Goal: Task Accomplishment & Management: Manage account settings

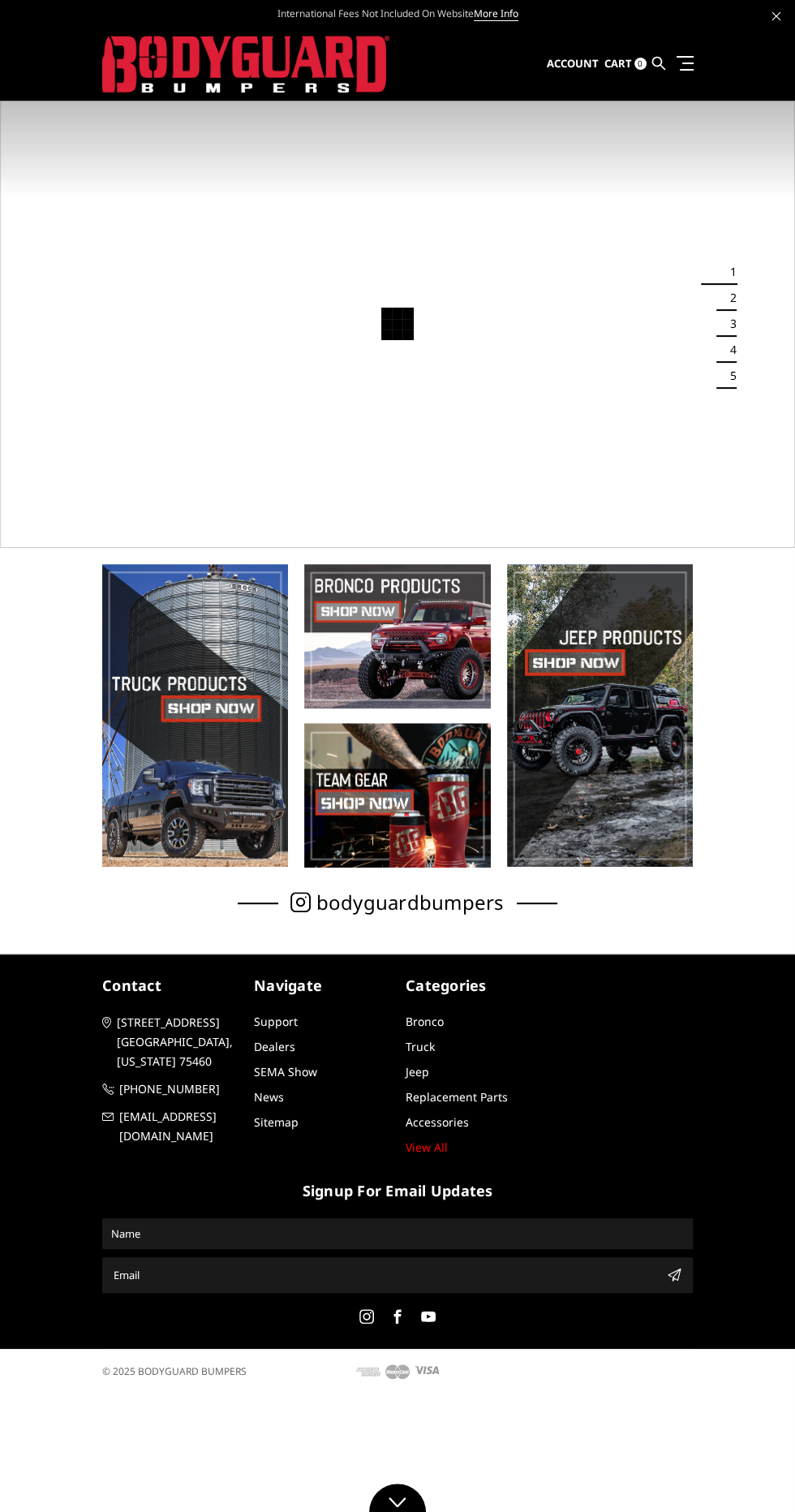
click at [577, 63] on span "Account" at bounding box center [573, 63] width 52 height 15
click at [529, 100] on link "Sign in" at bounding box center [537, 106] width 110 height 24
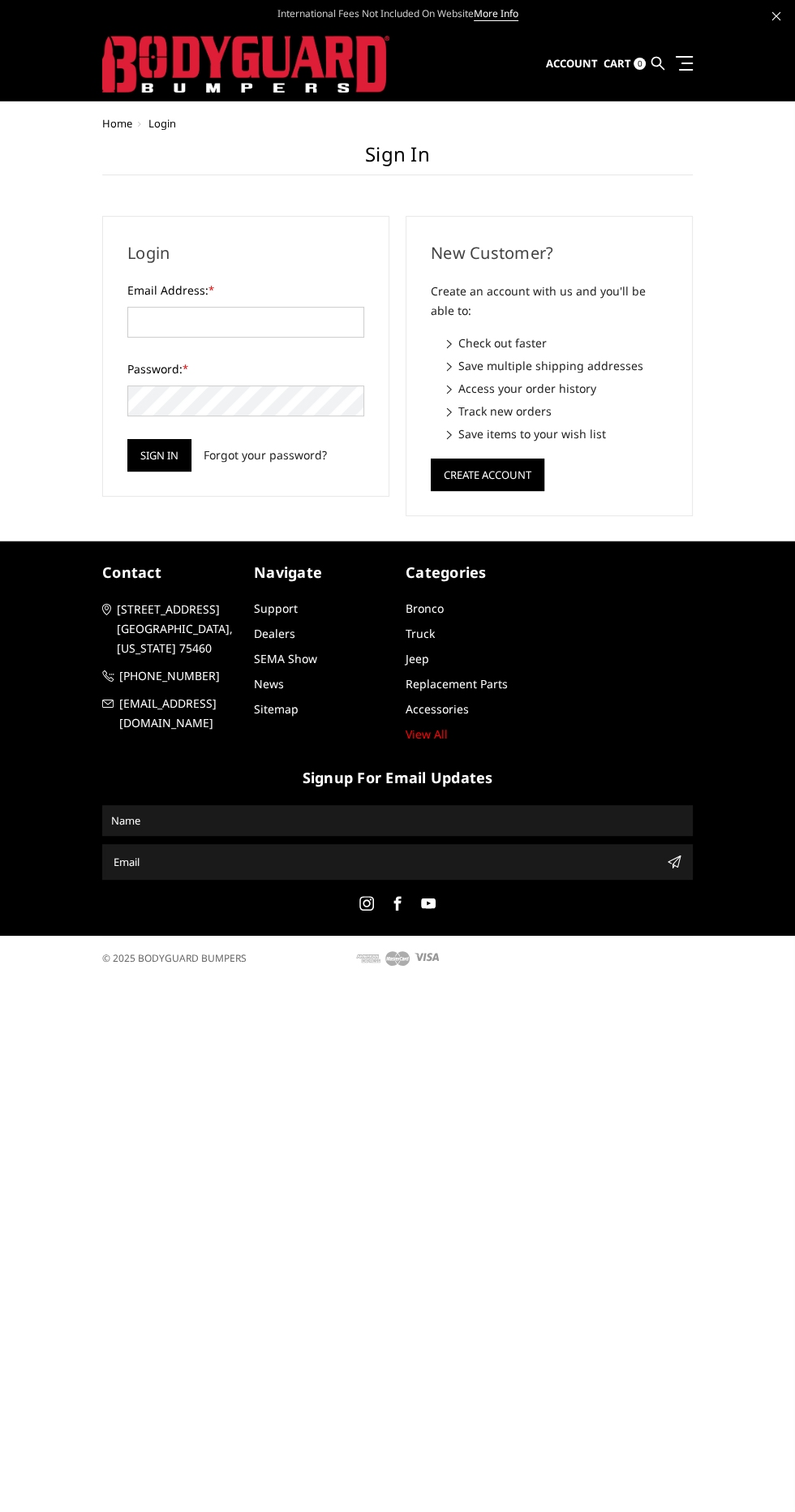
click at [275, 289] on label "Email Address: *" at bounding box center [245, 290] width 237 height 17
click at [275, 307] on input "Email Address: *" at bounding box center [245, 322] width 237 height 31
type input "fhmccann@gmail.com"
click at [127, 439] on input "Sign in" at bounding box center [159, 455] width 64 height 33
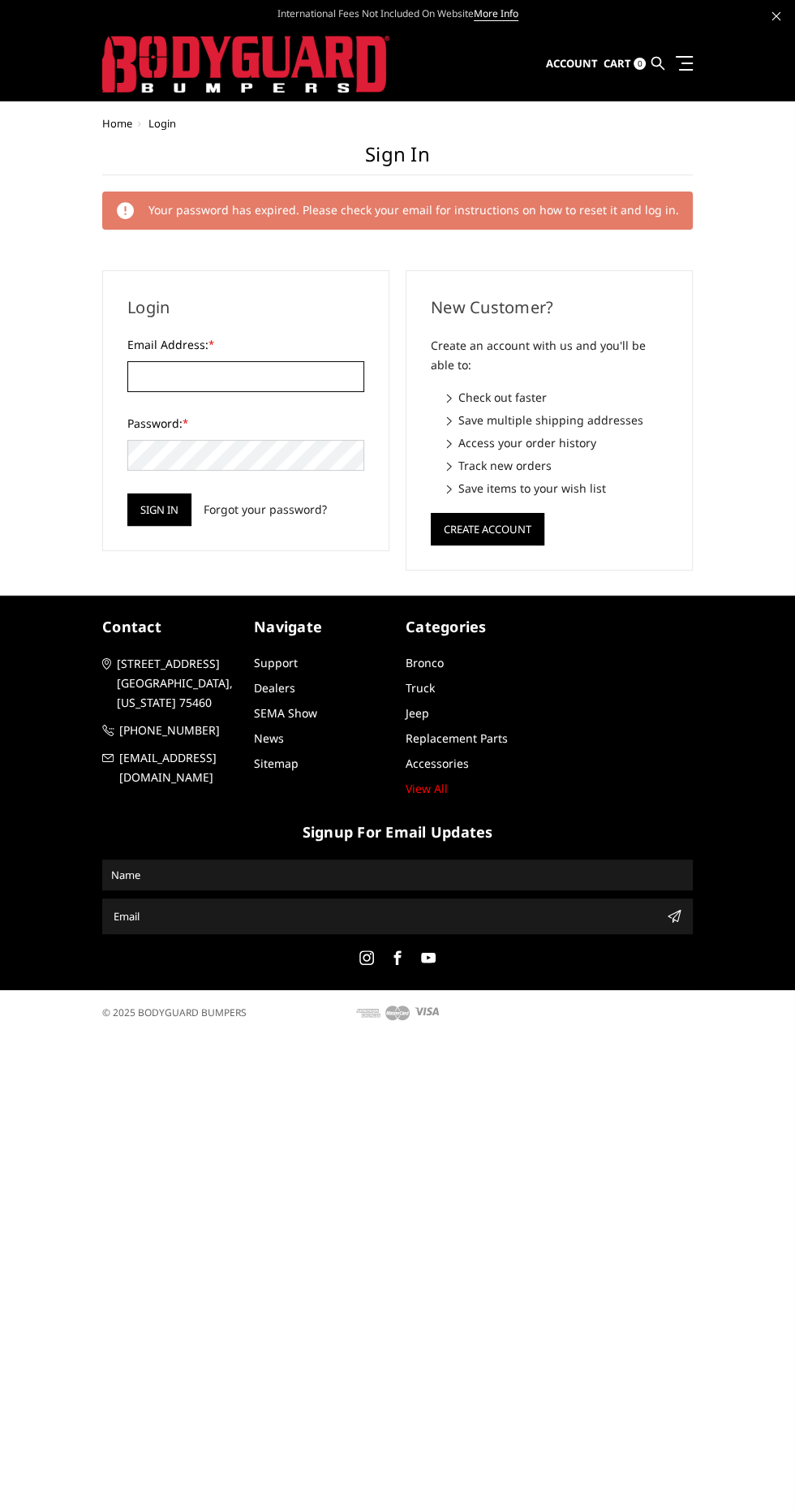
click at [291, 380] on input "Email Address: *" at bounding box center [245, 376] width 237 height 31
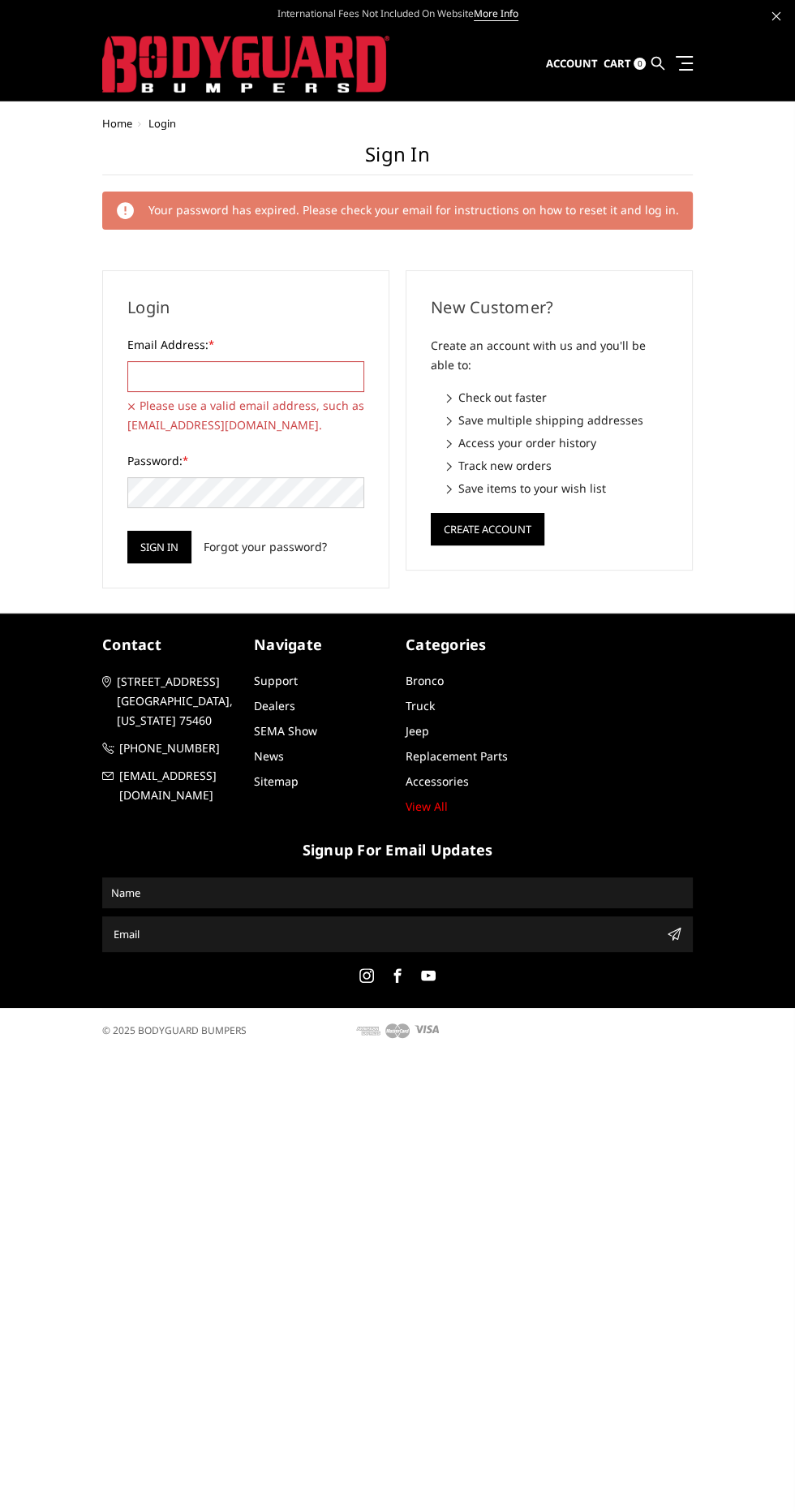
type input "[EMAIL_ADDRESS][DOMAIN_NAME]"
click at [127, 531] on input "Sign in" at bounding box center [159, 547] width 64 height 33
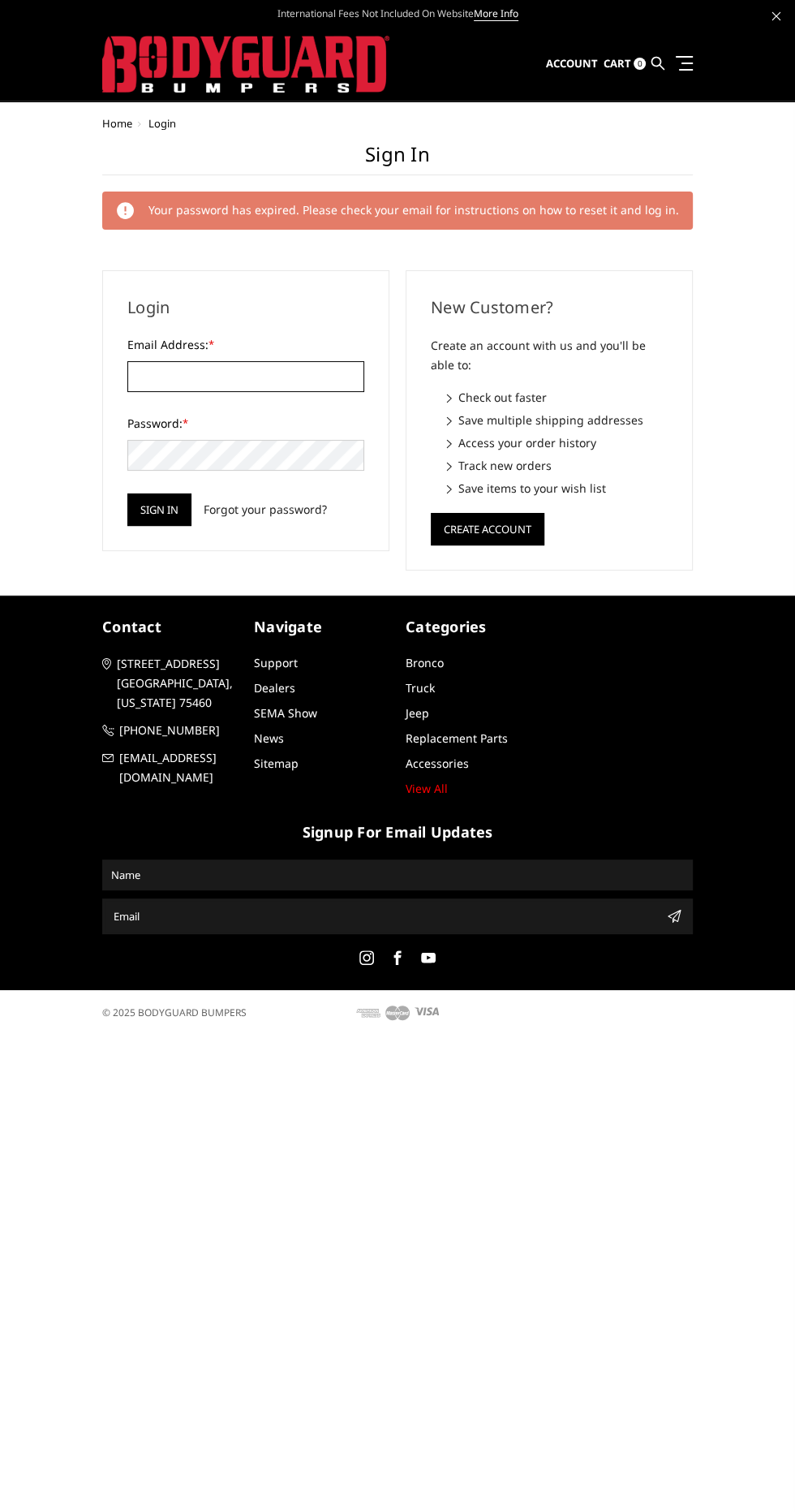
click at [267, 375] on input "Email Address: *" at bounding box center [245, 376] width 237 height 31
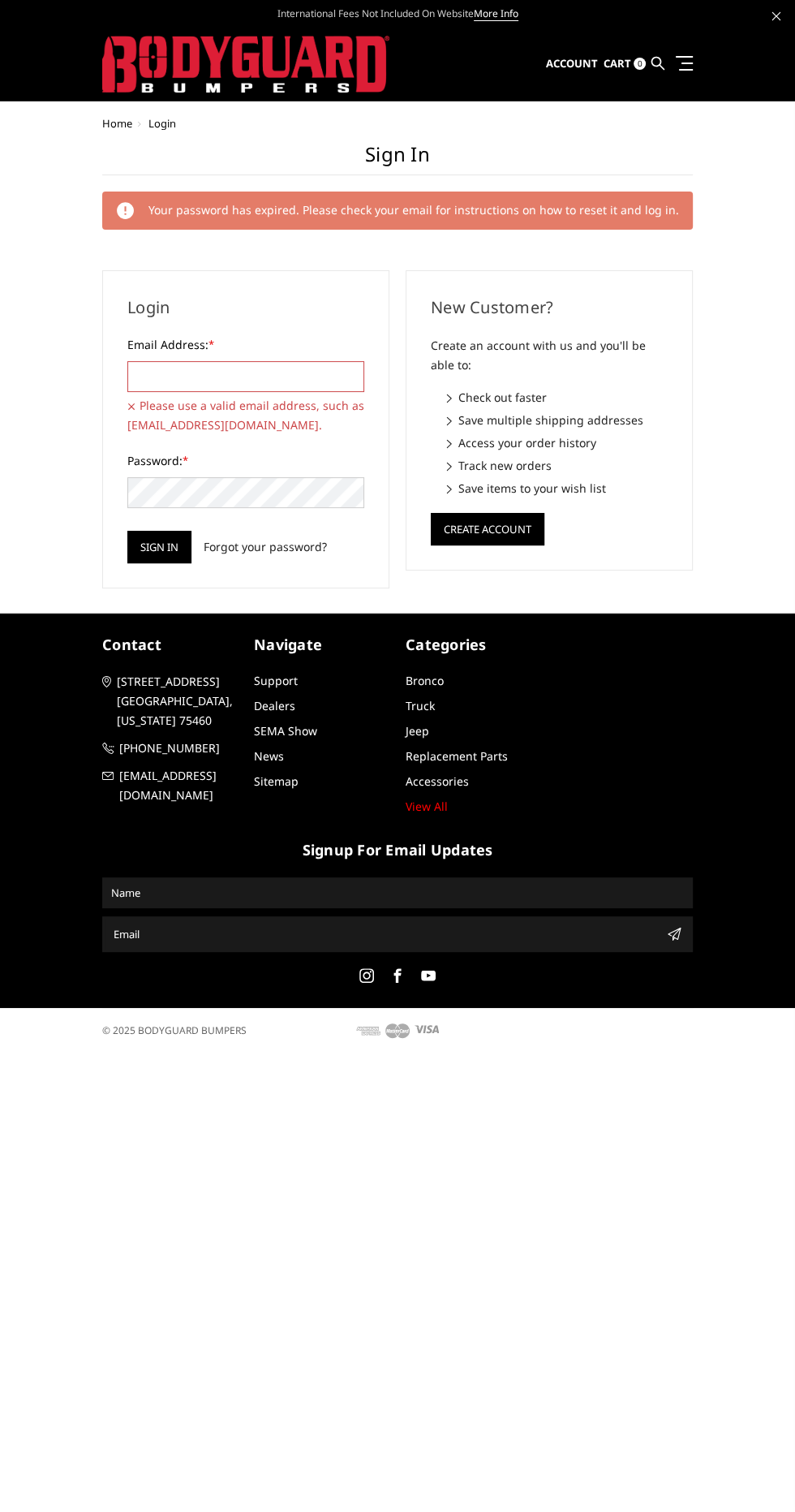
click at [263, 382] on input "Email Address: *" at bounding box center [245, 376] width 237 height 31
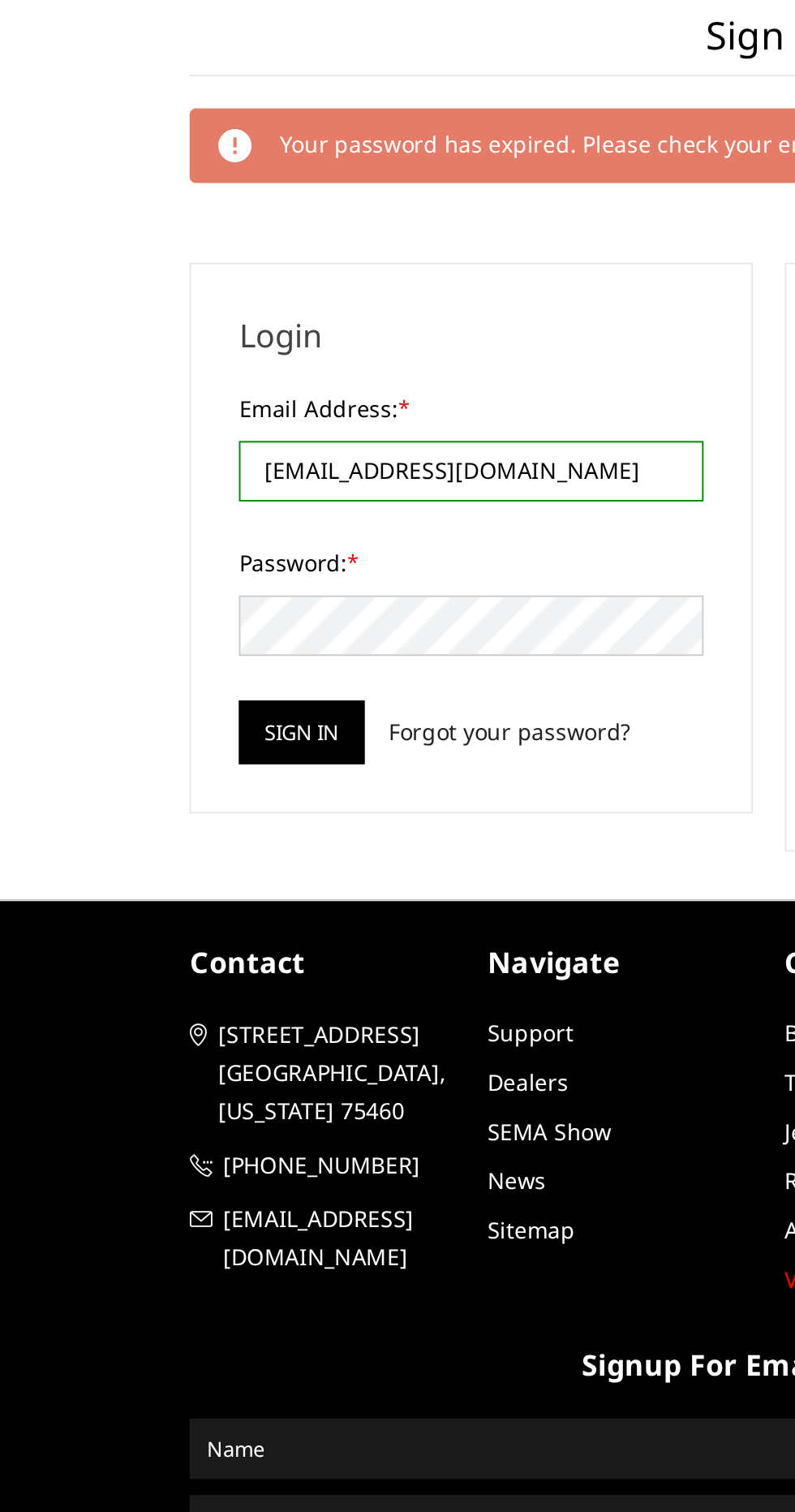
type input "[EMAIL_ADDRESS][DOMAIN_NAME]"
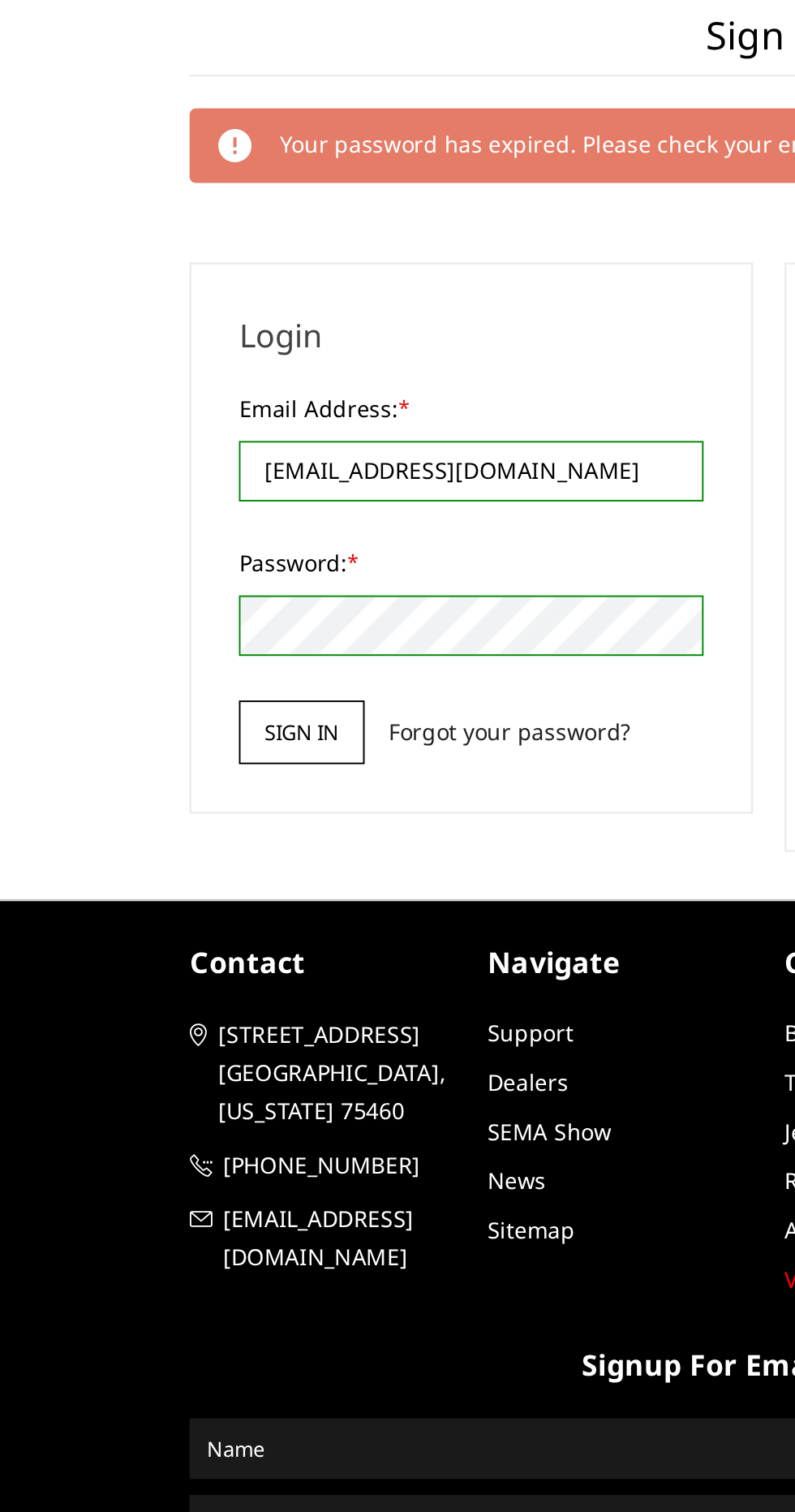
click at [156, 508] on input "Sign in" at bounding box center [159, 510] width 64 height 33
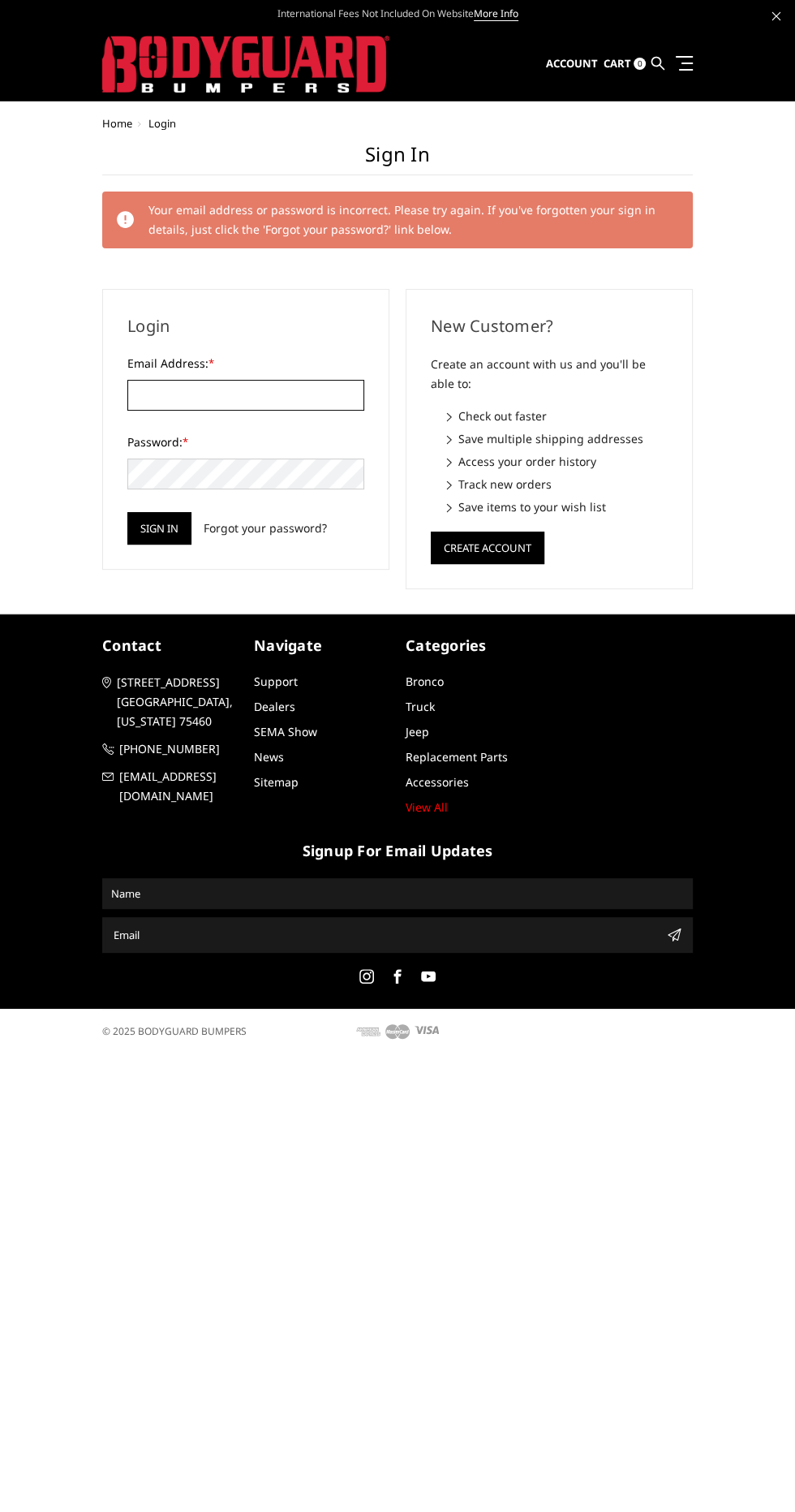
click at [292, 397] on input "Email Address: *" at bounding box center [245, 395] width 237 height 31
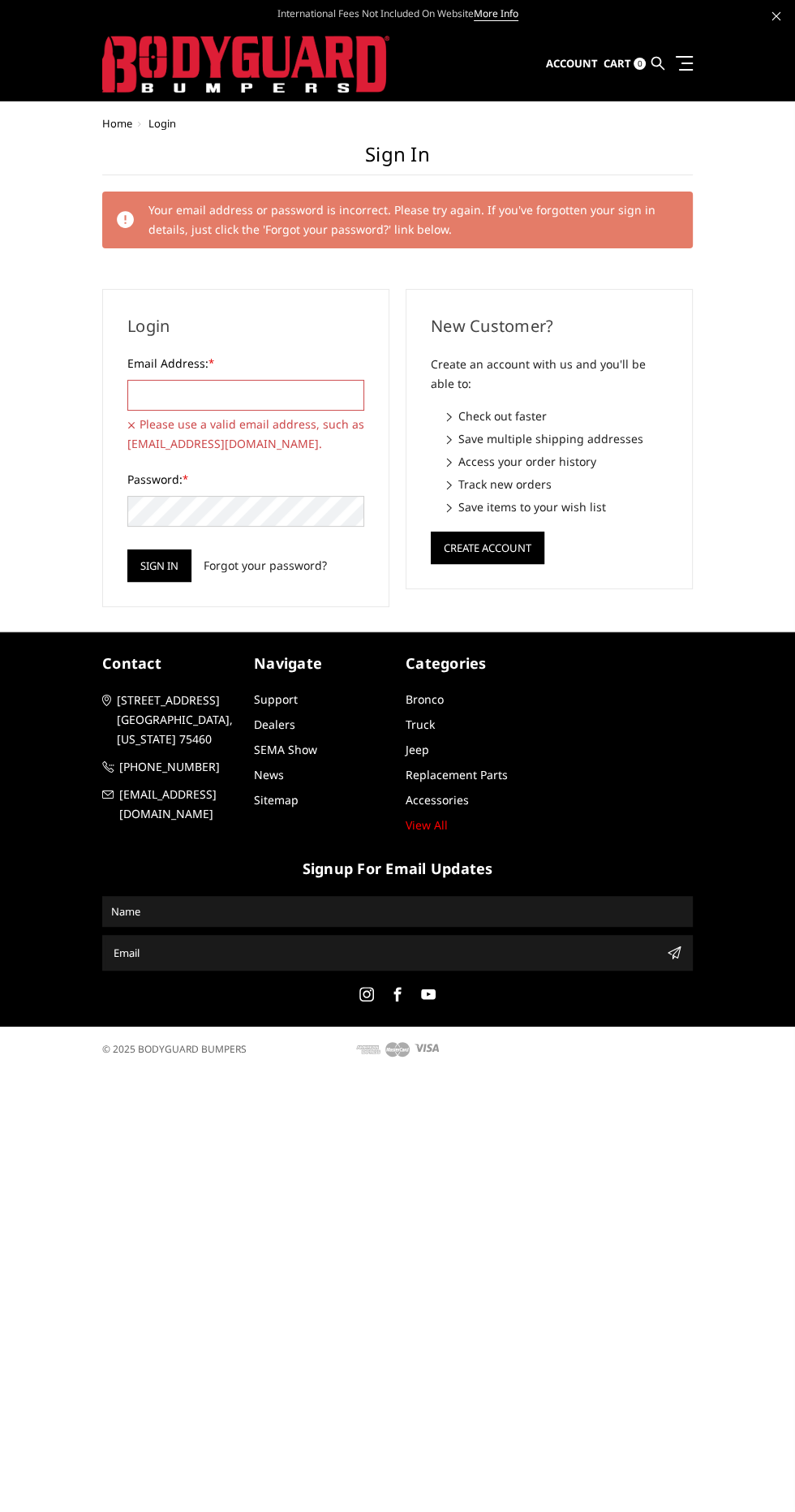
click at [272, 393] on input "Email Address: *" at bounding box center [245, 395] width 237 height 31
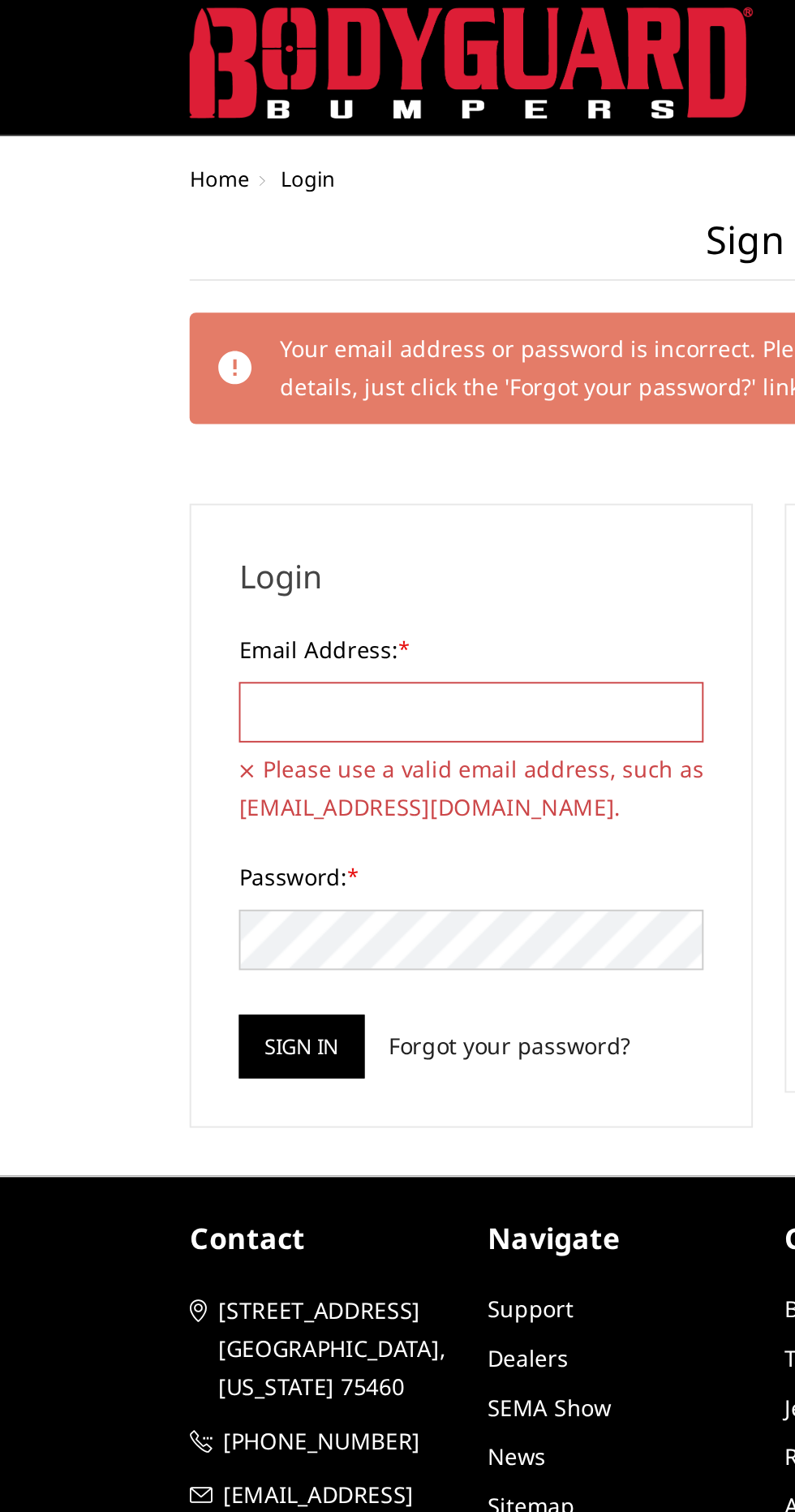
type input "s"
type input "Fhm"
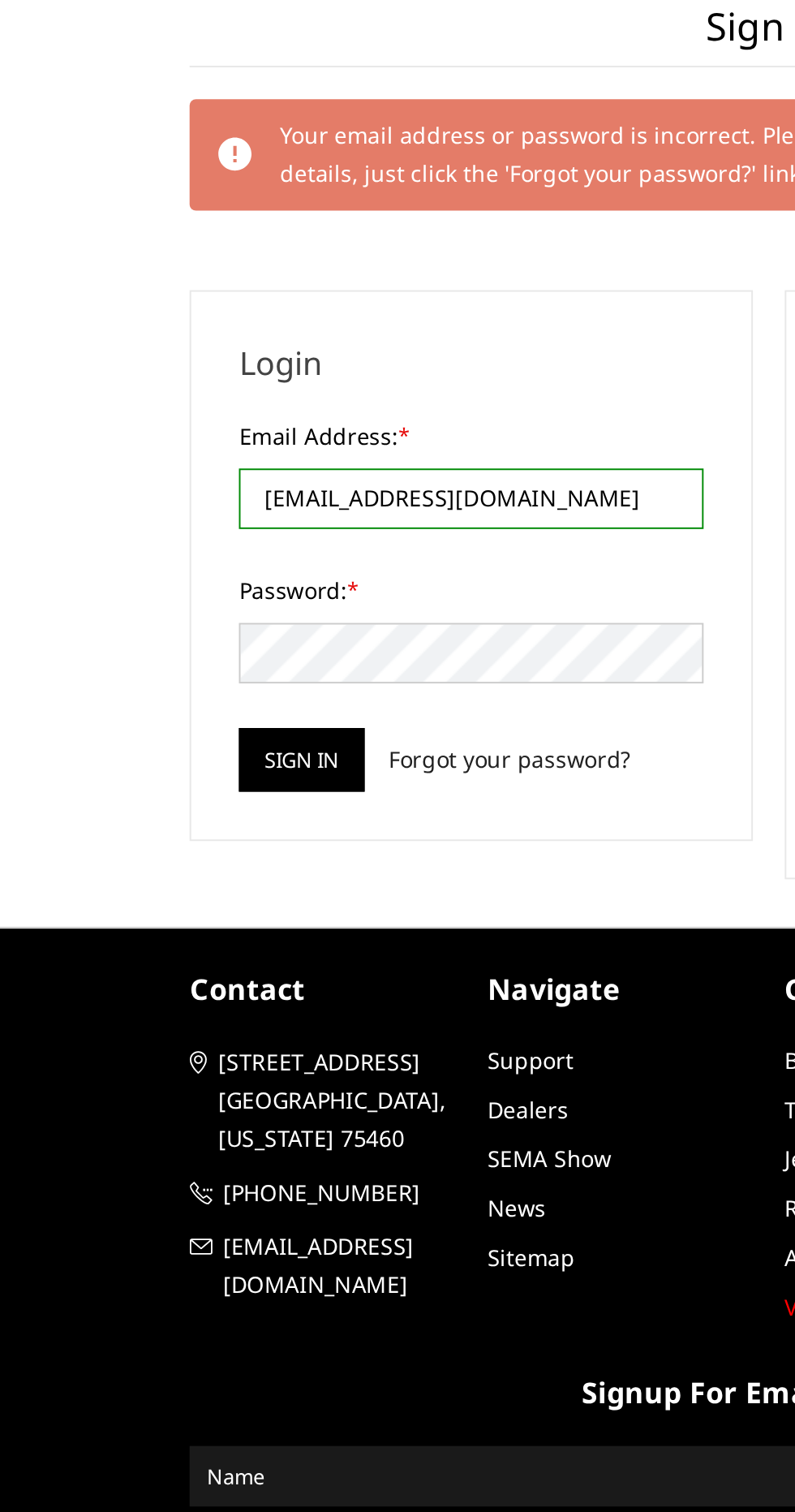
type input "[EMAIL_ADDRESS][DOMAIN_NAME]"
